Goal: Task Accomplishment & Management: Use online tool/utility

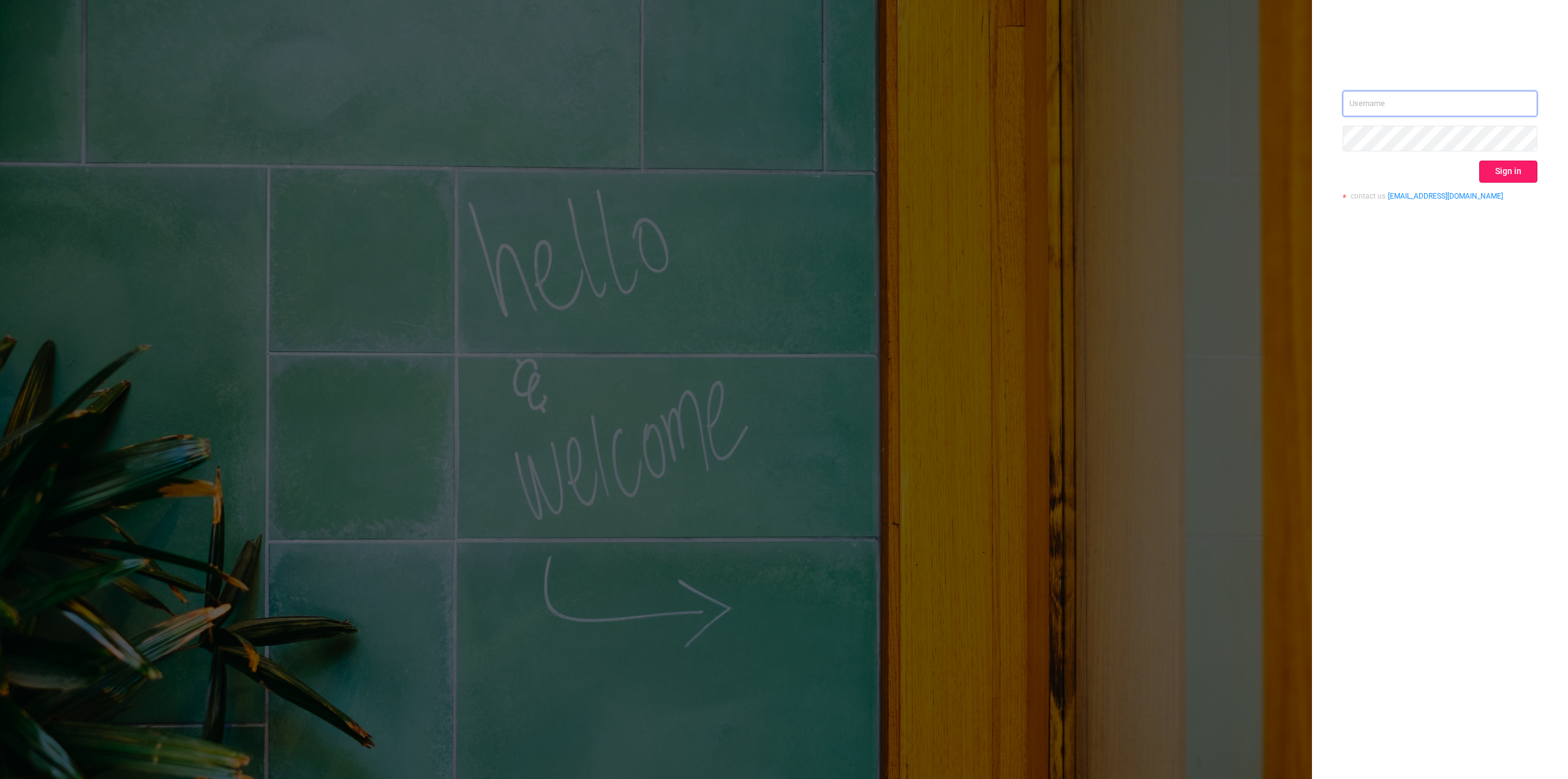
type input "[EMAIL_ADDRESS][DOMAIN_NAME]"
click at [1494, 167] on button "Sign in" at bounding box center [1508, 171] width 58 height 22
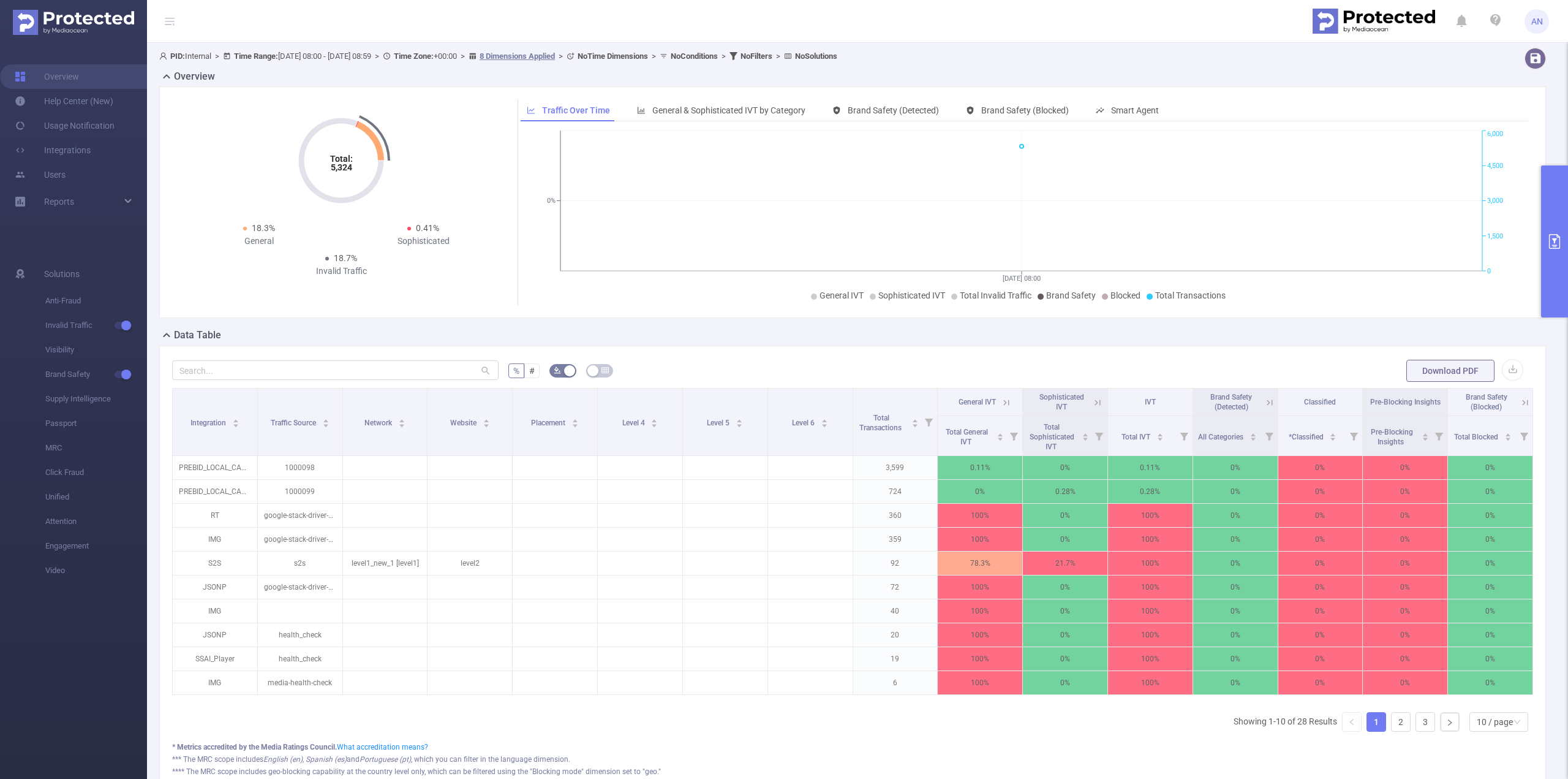
click at [1549, 246] on icon "primary" at bounding box center [1555, 241] width 15 height 15
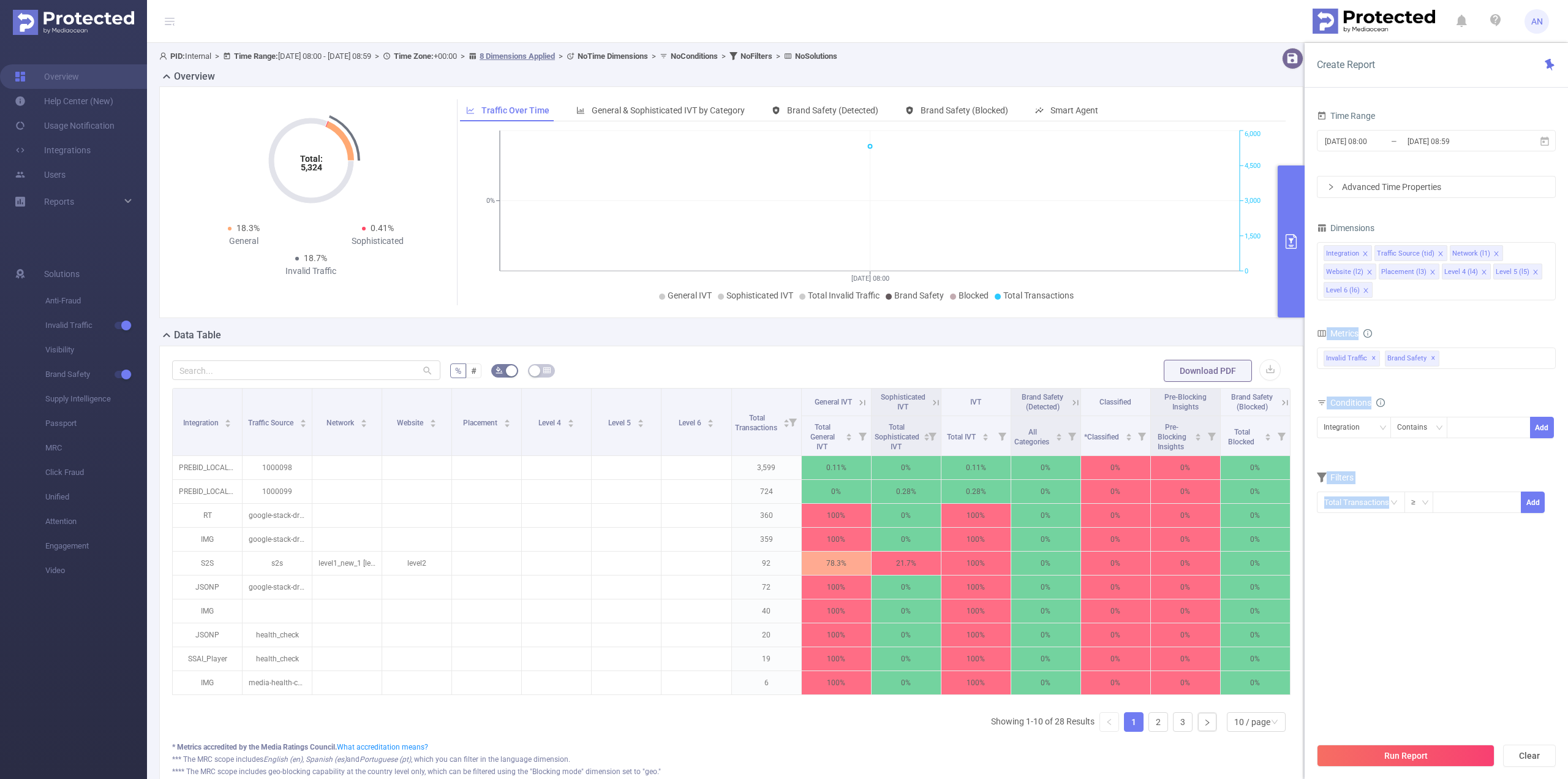
click at [1305, 253] on div "Create Report Time Range [DATE] 08:00 _ [DATE] 08:59 Advanced Time Properties D…" at bounding box center [1436, 411] width 263 height 736
click at [1301, 252] on button "primary" at bounding box center [1291, 241] width 27 height 152
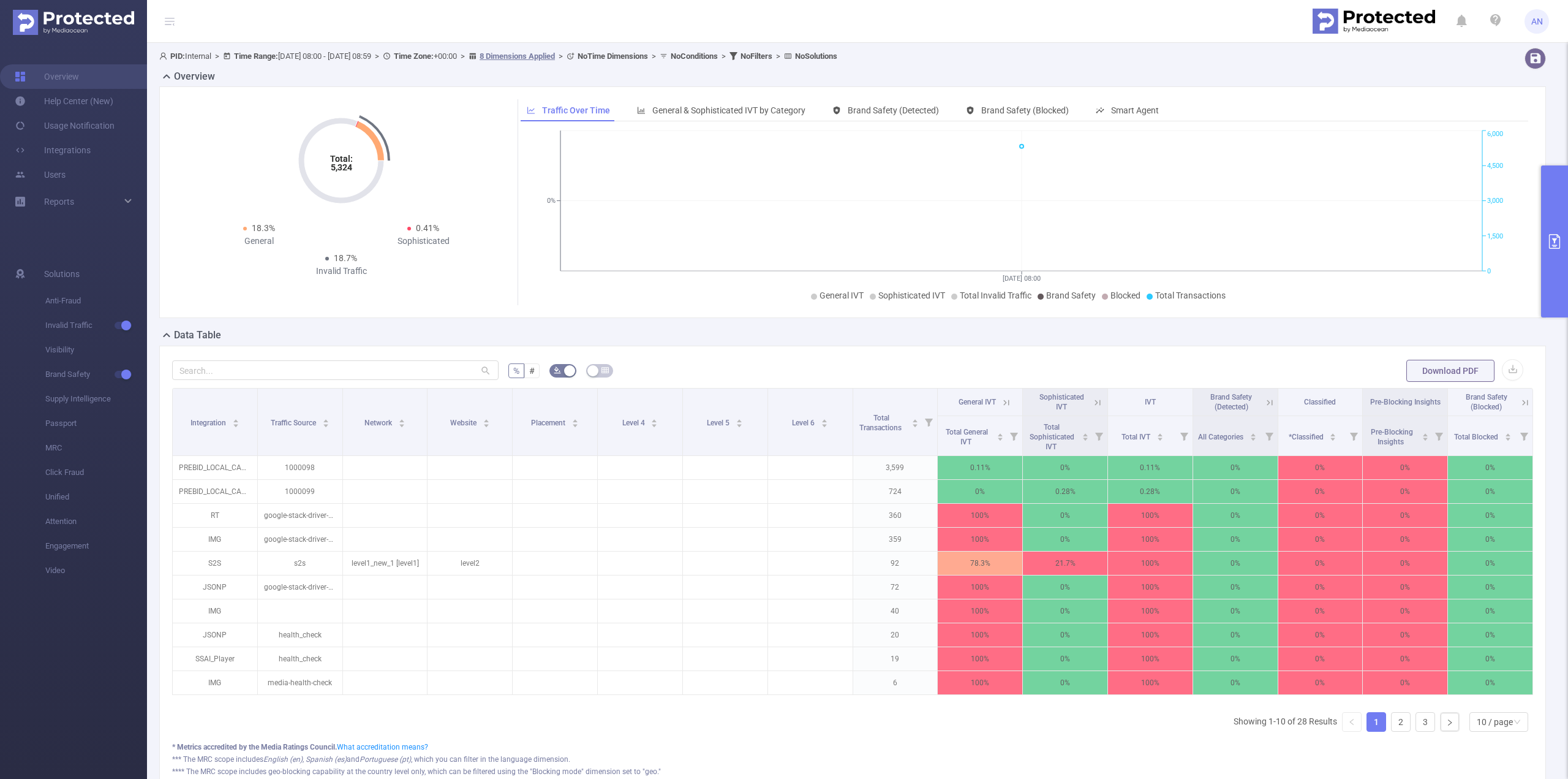
click at [1547, 252] on button "primary" at bounding box center [1555, 241] width 27 height 152
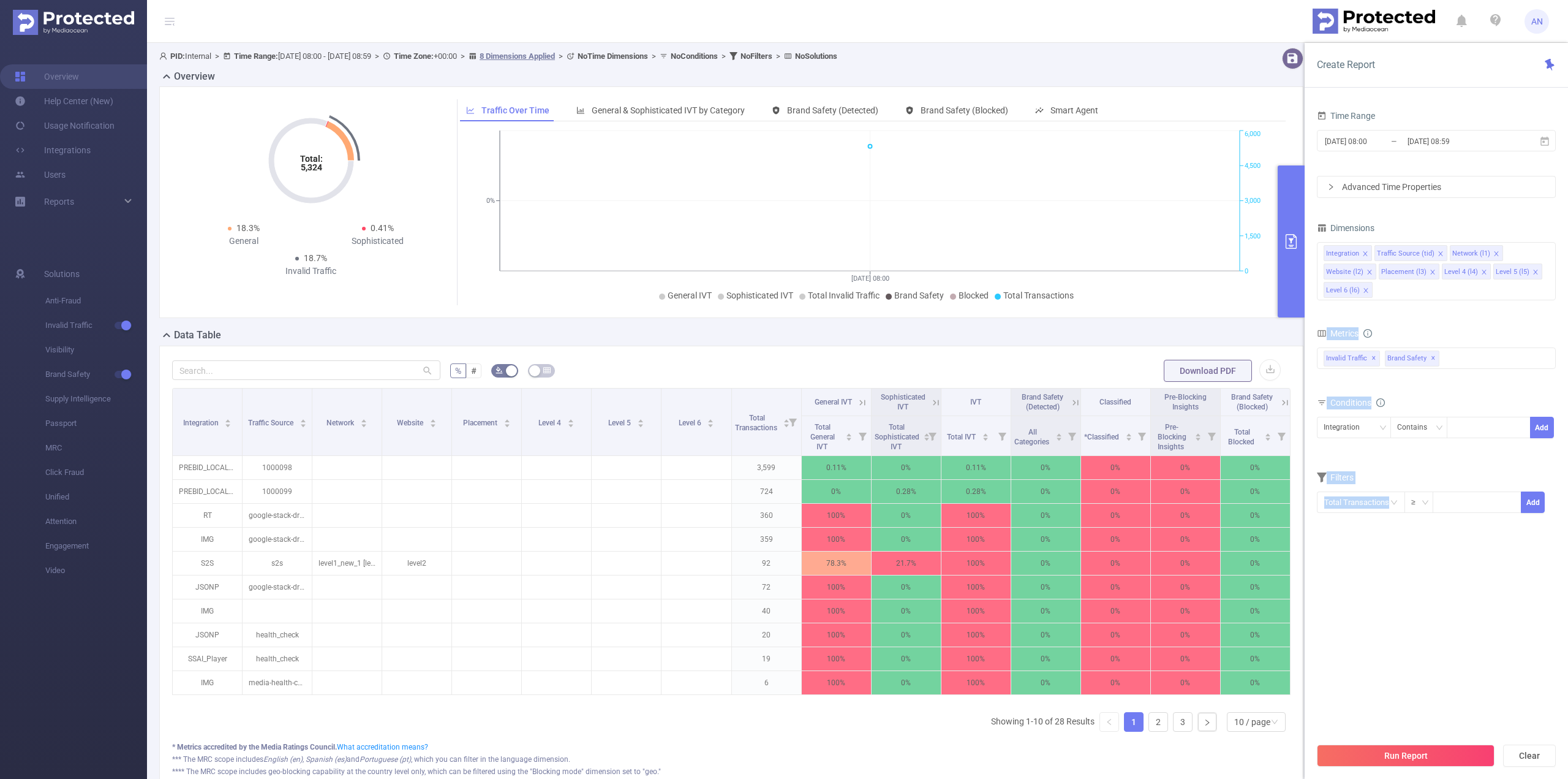
click at [1406, 388] on div "Metrics Total General IVT Data Centers Disclosed Bots Known Crawlers Irregular …" at bounding box center [1436, 359] width 239 height 69
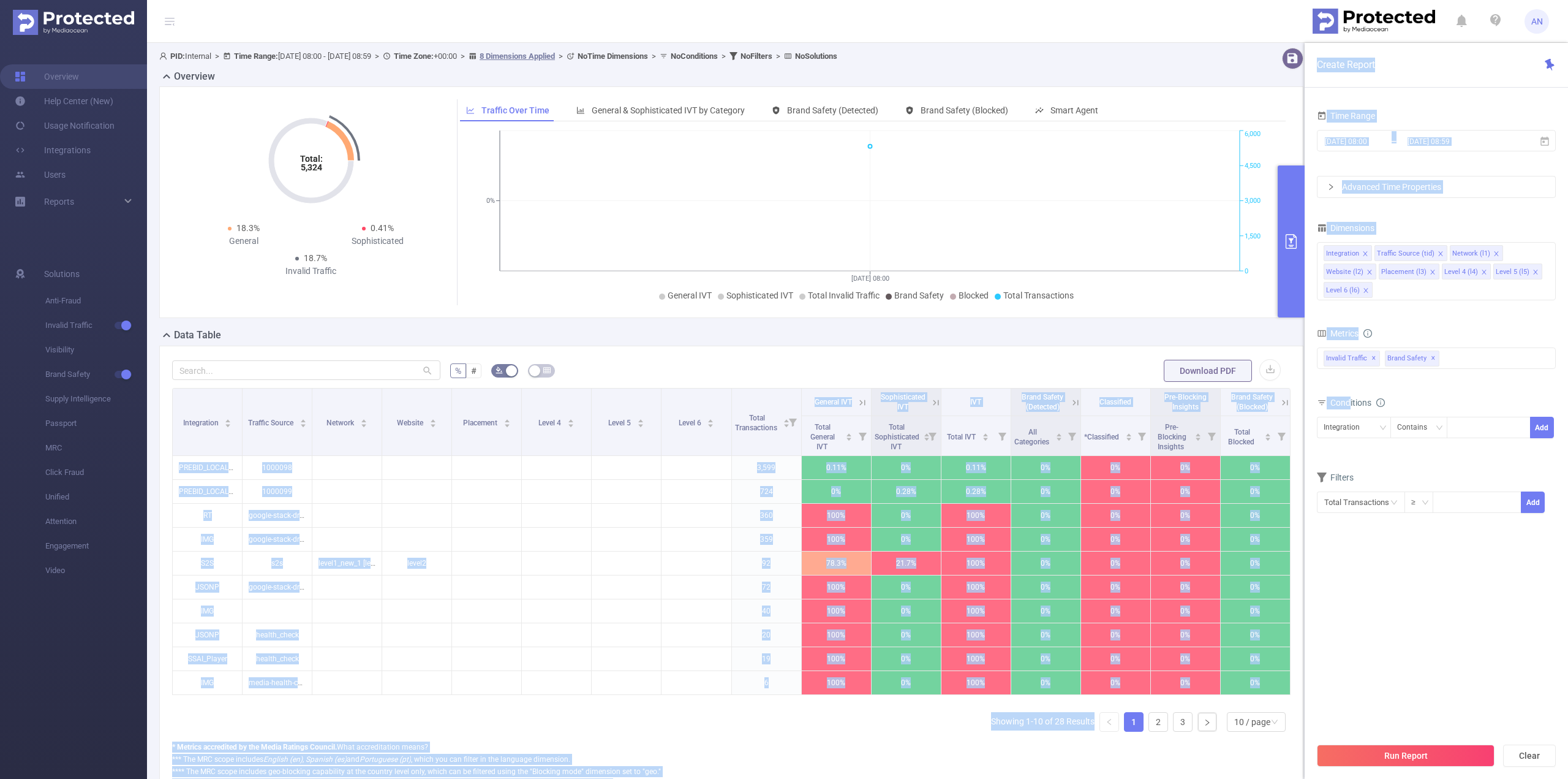
drag, startPoint x: 1349, startPoint y: 401, endPoint x: 1296, endPoint y: 413, distance: 54.3
click at [1296, 413] on section "PID: Internal > Time Range: [DATE] 08:00 - [DATE] 08:59 > Time Zone: +00:00 > 8…" at bounding box center [857, 442] width 1421 height 798
click at [1424, 383] on div "Total General IVT Data Centers Disclosed Bots Known Crawlers Irregular Activity…" at bounding box center [1436, 367] width 239 height 44
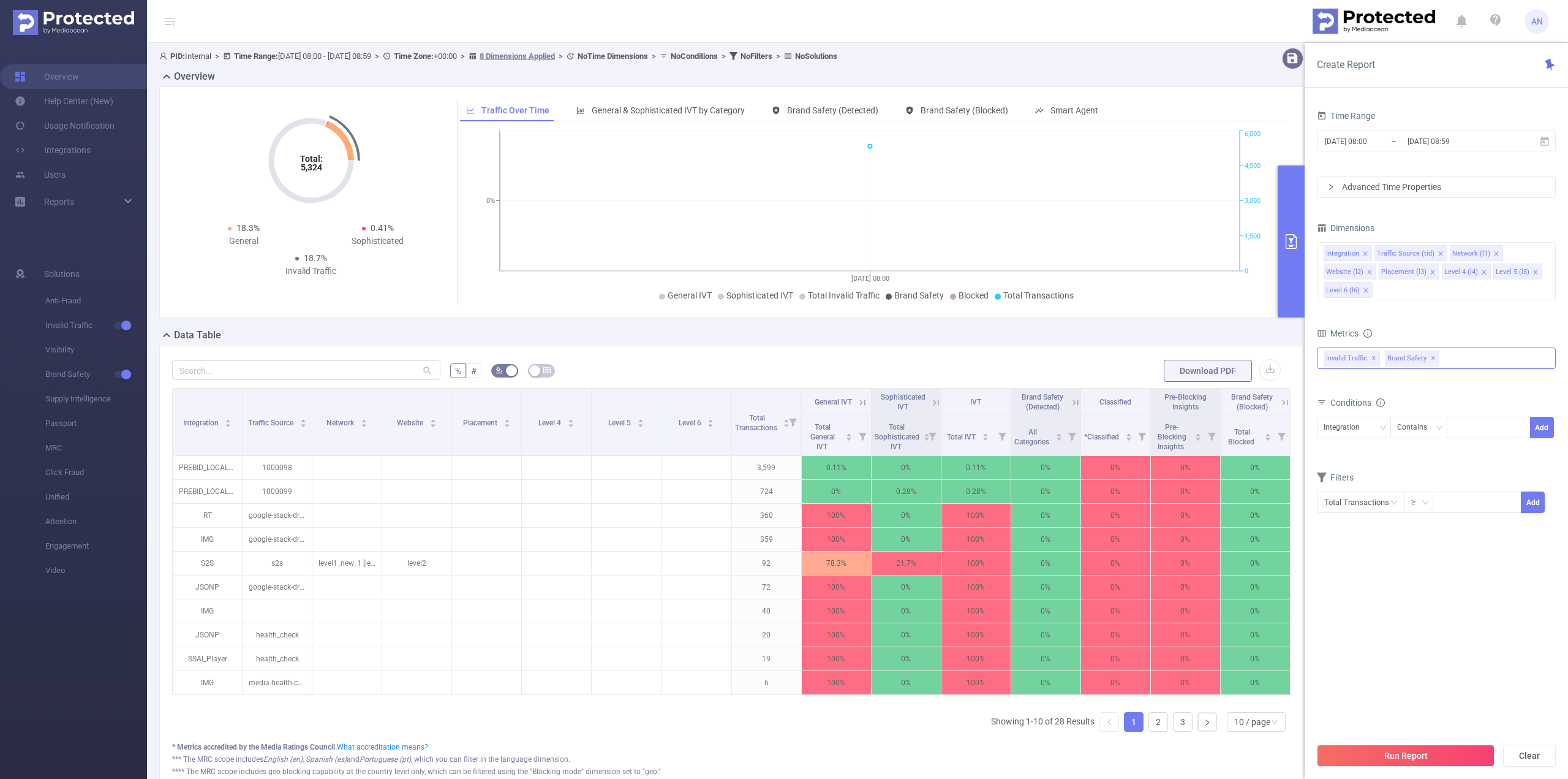
click at [1517, 364] on div "Invalid Traffic ✕ Brand Safety ✕" at bounding box center [1436, 358] width 239 height 21
click at [1507, 350] on div "Anti-Fraud Invalid Traffic Visibility Brand Safety Supply Intelligence MRC Clic…" at bounding box center [1436, 471] width 239 height 242
click at [1460, 317] on form "Dimensions Integration Traffic Source (tid) Network (l1) Website (l2) Placement…" at bounding box center [1436, 374] width 239 height 310
click at [496, 361] on div at bounding box center [505, 371] width 27 height 24
click at [496, 362] on div at bounding box center [505, 371] width 27 height 24
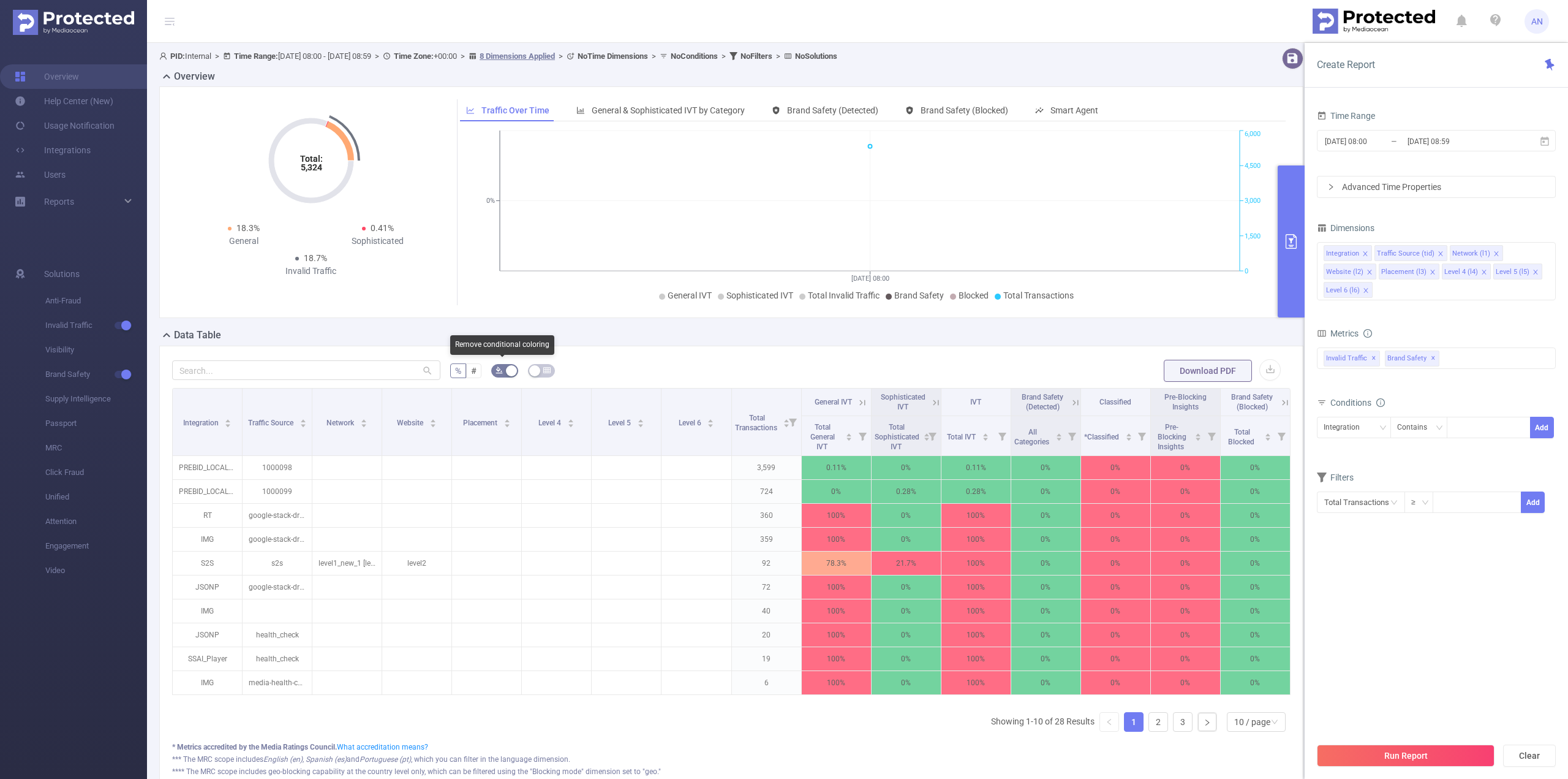
click at [502, 365] on button "button" at bounding box center [505, 371] width 27 height 13
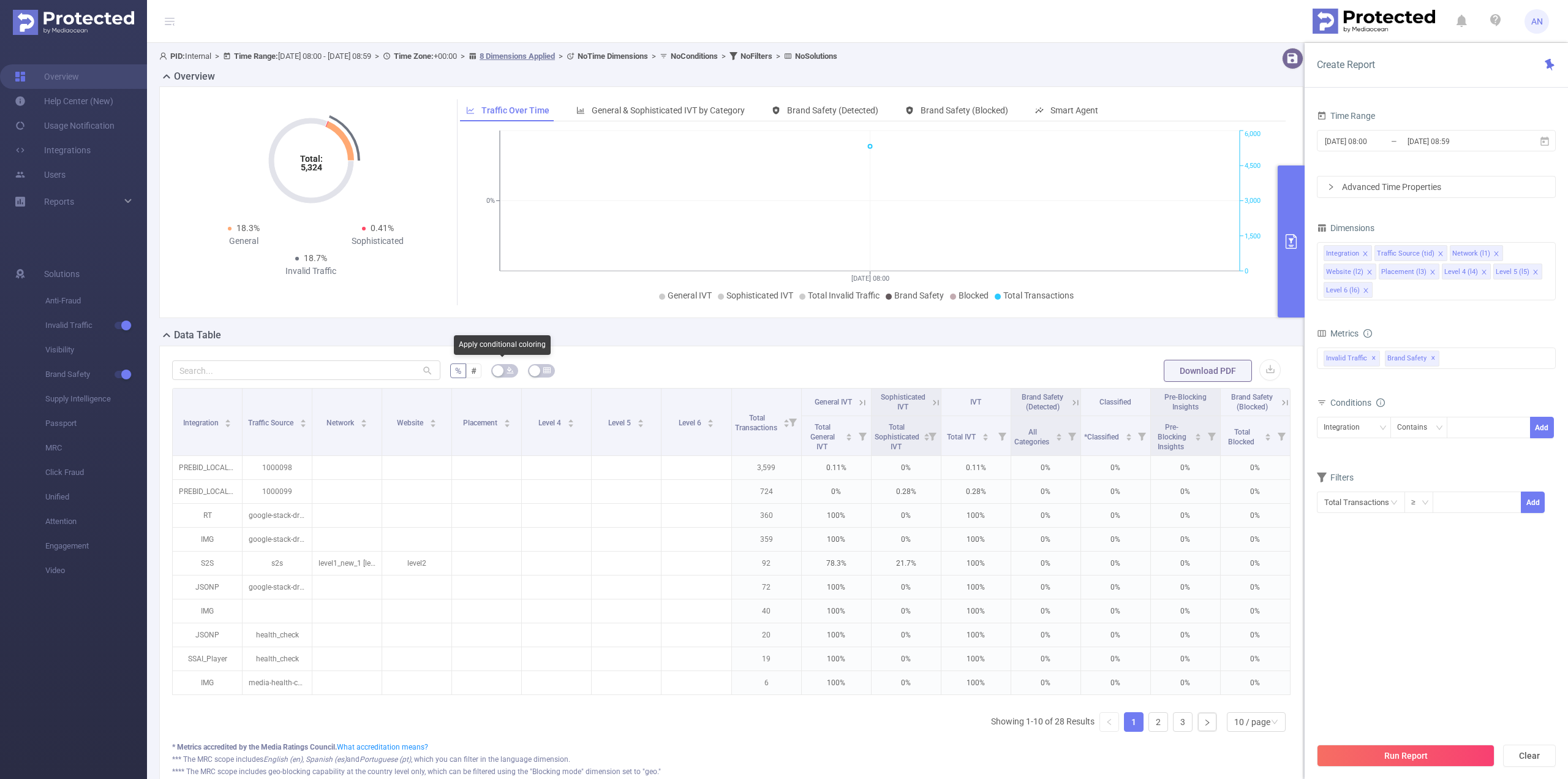
click at [502, 365] on button "button" at bounding box center [505, 371] width 27 height 13
